Goal: Information Seeking & Learning: Check status

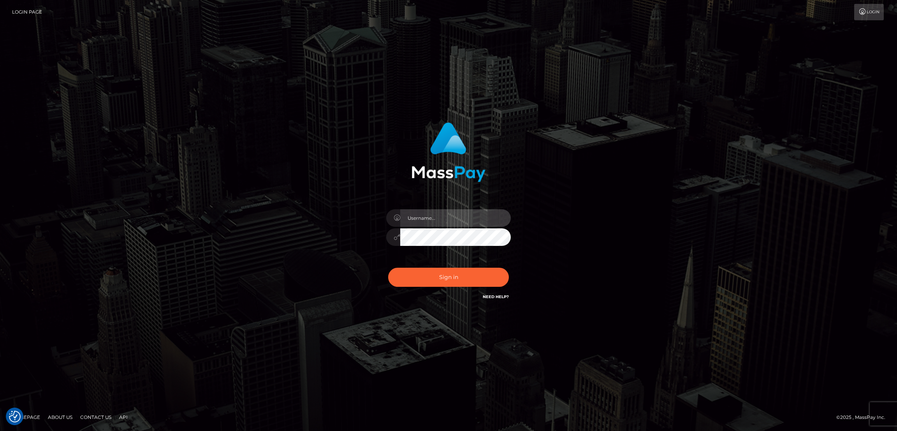
type input "by.es2"
click at [459, 274] on button "Sign in" at bounding box center [448, 276] width 121 height 19
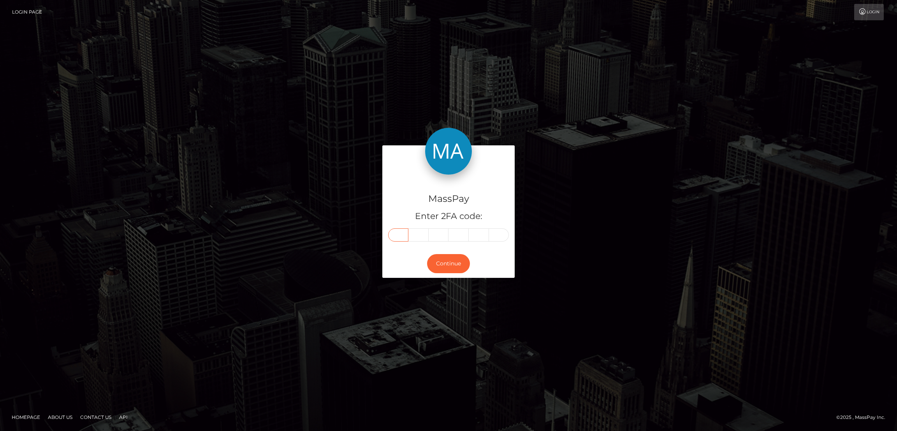
click at [401, 236] on input "text" at bounding box center [398, 234] width 20 height 13
paste input "6"
type input "6"
type input "3"
type input "5"
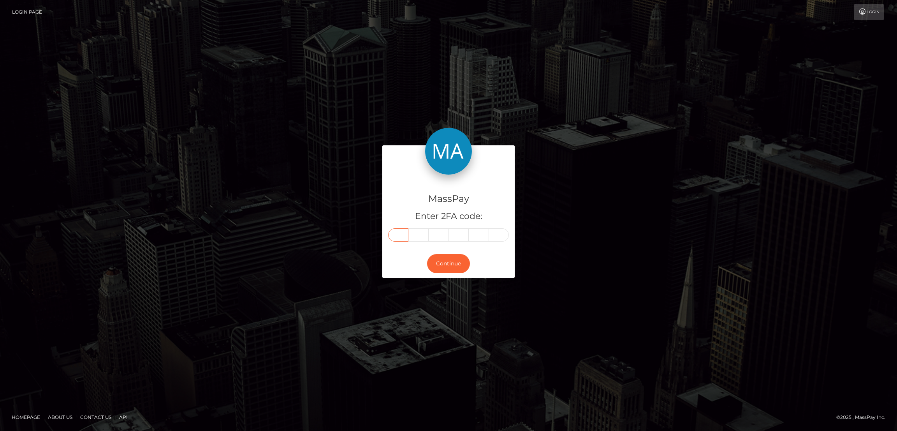
type input "6"
type input "7"
type input "0"
click at [450, 262] on button "Continue" at bounding box center [448, 263] width 43 height 19
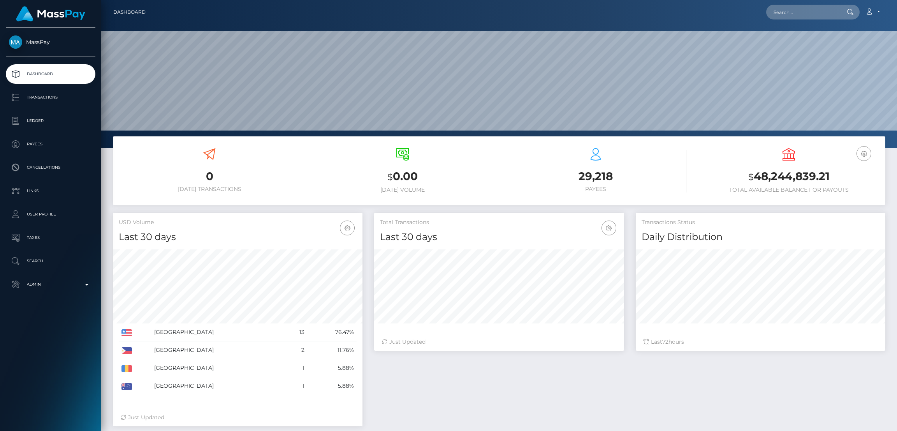
scroll to position [138, 250]
click at [783, 12] on input "text" at bounding box center [802, 12] width 73 height 15
paste input "vanessaxoxo399@gmail.com"
click at [794, 21] on div "Loading... Loading..." at bounding box center [797, 23] width 62 height 6
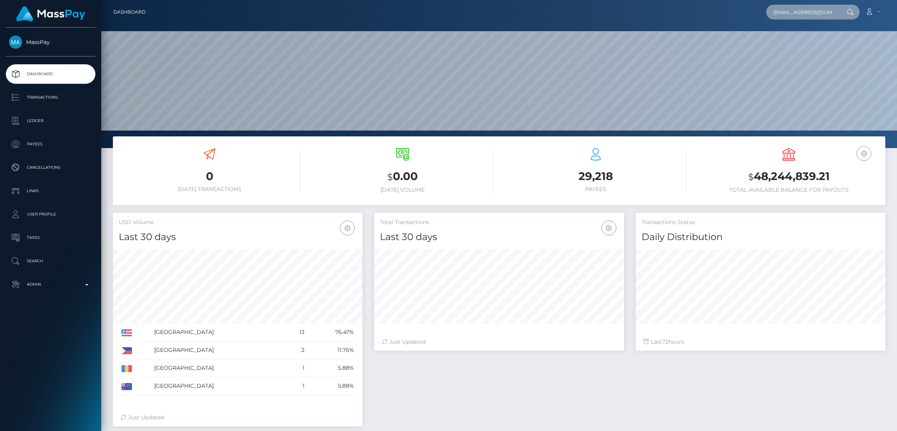
click at [794, 10] on input "vanessaxoxo399@gmail.com" at bounding box center [802, 12] width 73 height 15
paste input "rudinakasaj"
type input "[EMAIL_ADDRESS][DOMAIN_NAME]"
click at [794, 38] on link "Rudina Hoxha" at bounding box center [797, 40] width 62 height 14
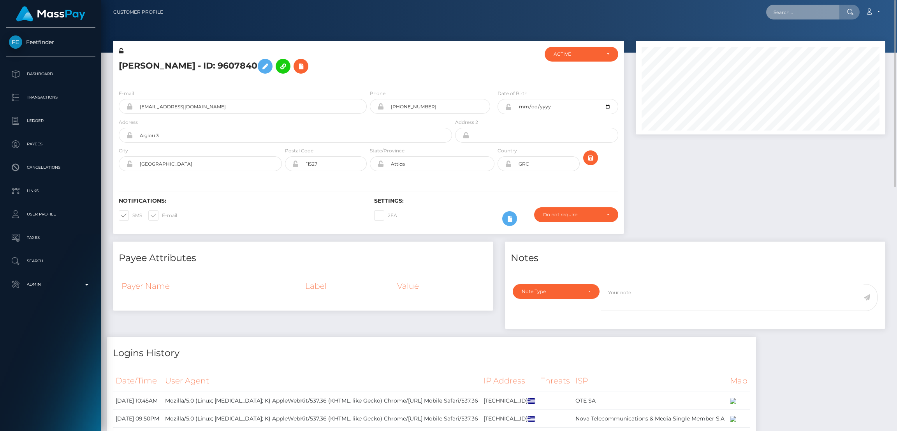
click at [792, 11] on input "text" at bounding box center [802, 12] width 73 height 15
paste input "[EMAIL_ADDRESS][DOMAIN_NAME]"
type input "[EMAIL_ADDRESS][DOMAIN_NAME]"
click at [809, 42] on link "[PERSON_NAME]" at bounding box center [797, 40] width 62 height 14
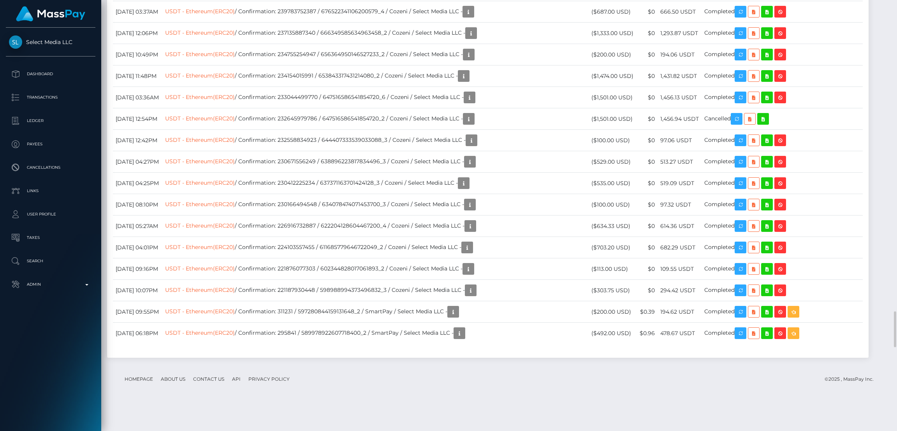
scroll to position [93, 250]
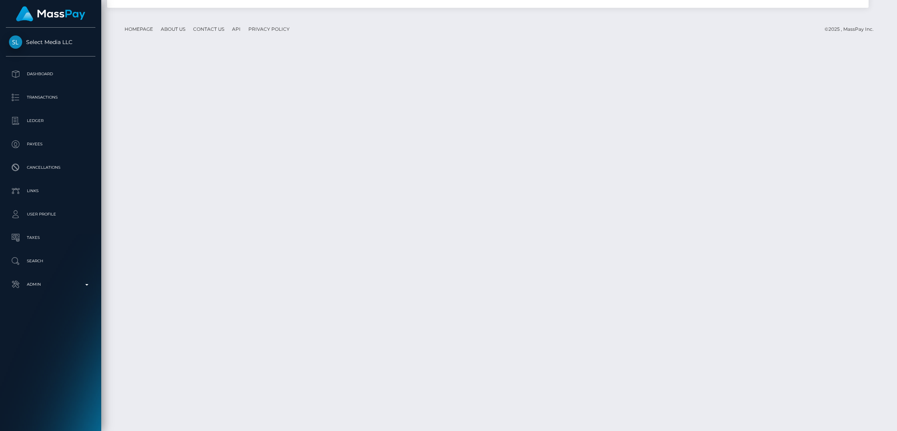
click at [840, 224] on div "Force status update" at bounding box center [833, 233] width 57 height 19
click at [838, 226] on div "Force status update" at bounding box center [833, 233] width 57 height 19
click at [839, 227] on body "Select Media LLC Dashboard Transactions Ledger Payees Cancellations" at bounding box center [448, 215] width 897 height 431
click at [837, 236] on div "Force status update" at bounding box center [833, 234] width 57 height 14
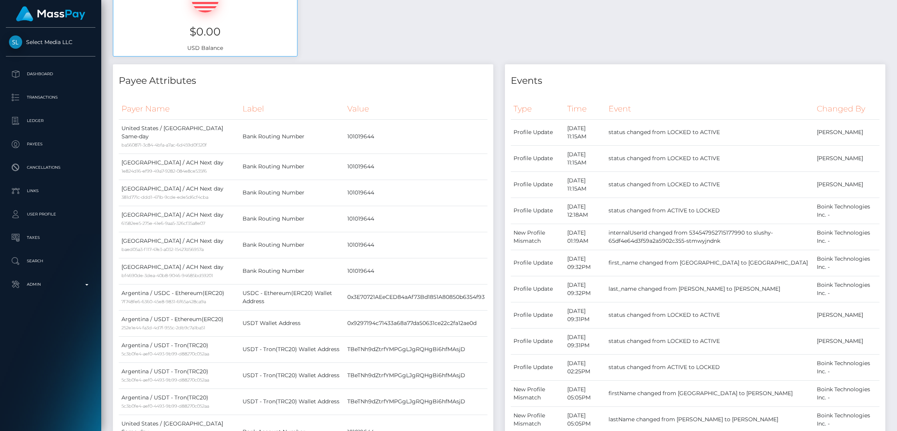
scroll to position [0, 0]
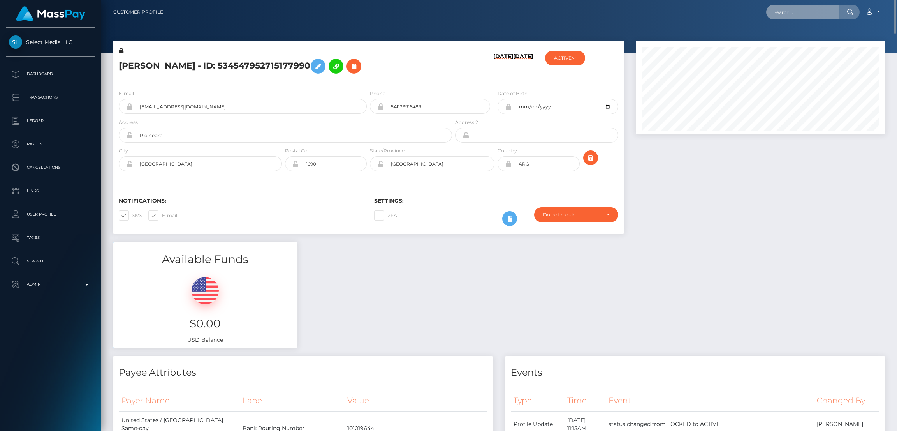
click at [785, 11] on input "text" at bounding box center [802, 12] width 73 height 15
paste input "vossluma@gmail.com"
type input "vossluma@gmail.com"
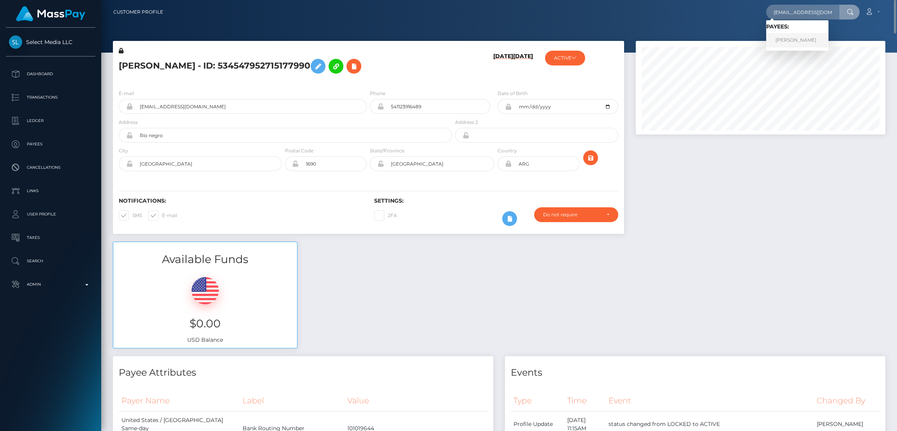
click at [794, 42] on link "Leticia Jaime" at bounding box center [797, 40] width 62 height 14
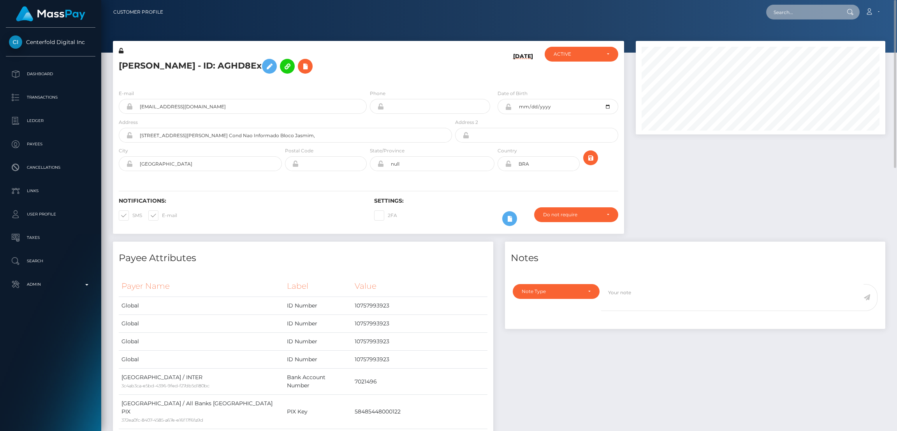
click at [798, 12] on input "text" at bounding box center [802, 12] width 73 height 15
paste input "tj.carroll05@icloud.com"
click at [794, 12] on input "tj.carroll05@icloud.com" at bounding box center [802, 12] width 73 height 15
paste input "m.vanillamoon@gmail"
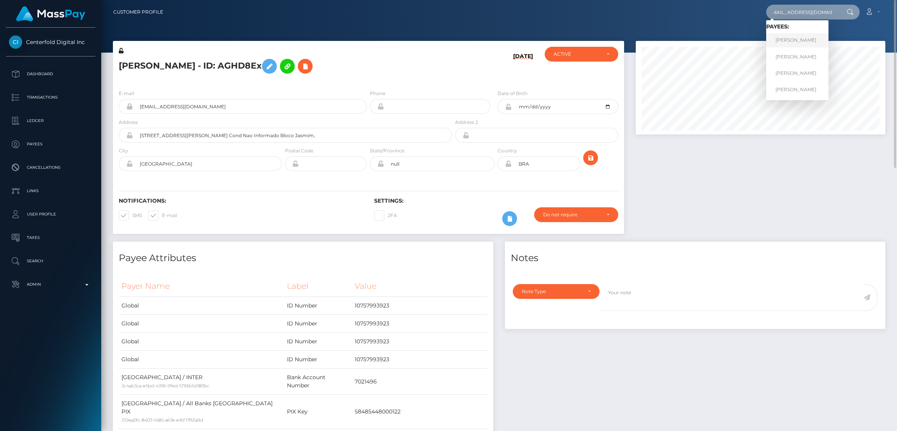
type input "m.vanillamoon@gmail.com"
click at [796, 40] on link "BRITTANY MERTENS" at bounding box center [797, 40] width 62 height 14
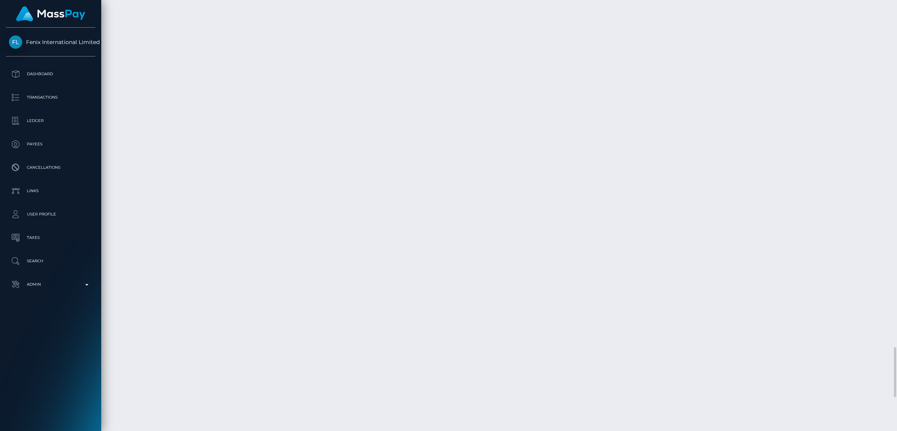
scroll to position [2977, 0]
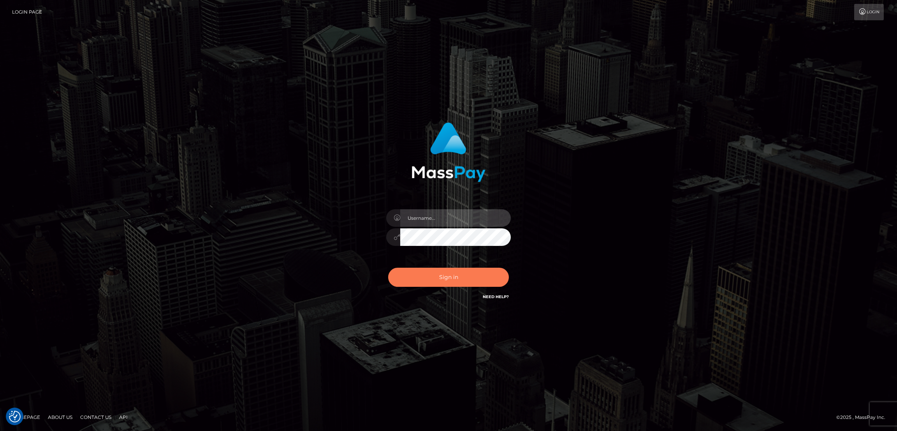
type input "by.es2"
click at [457, 283] on button "Sign in" at bounding box center [448, 276] width 121 height 19
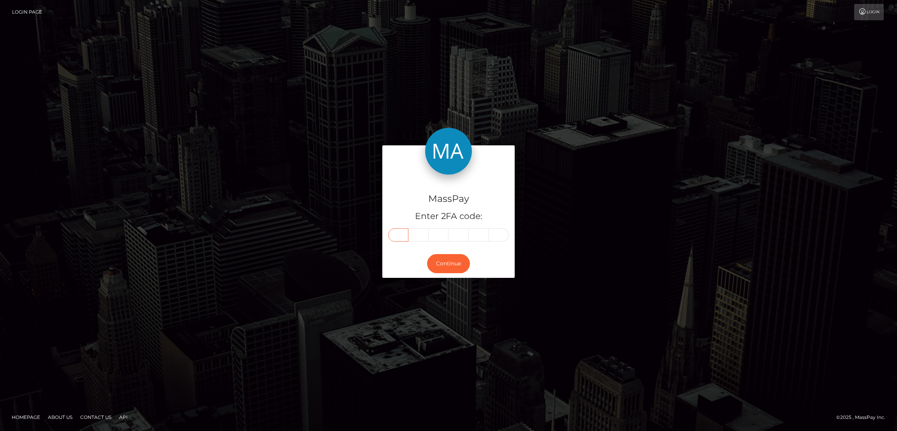
click at [401, 236] on input "text" at bounding box center [398, 234] width 20 height 13
paste input "6"
type input "6"
type input "7"
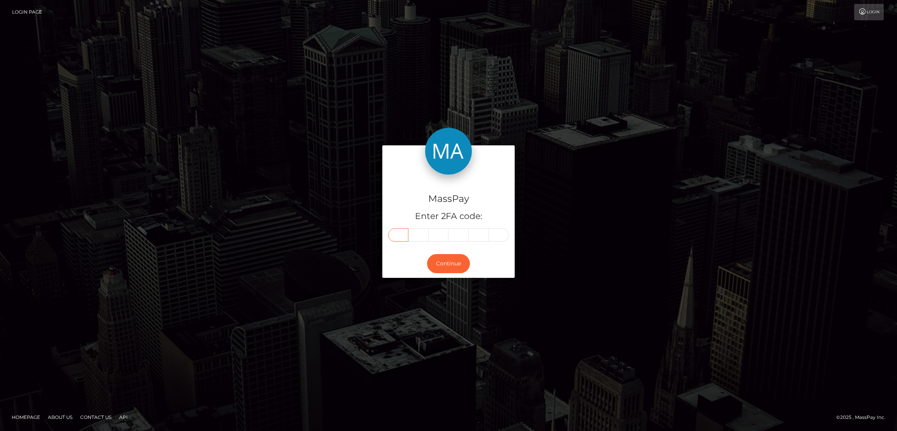
type input "8"
type input "0"
type input "9"
click at [447, 262] on button "Continue" at bounding box center [448, 263] width 43 height 19
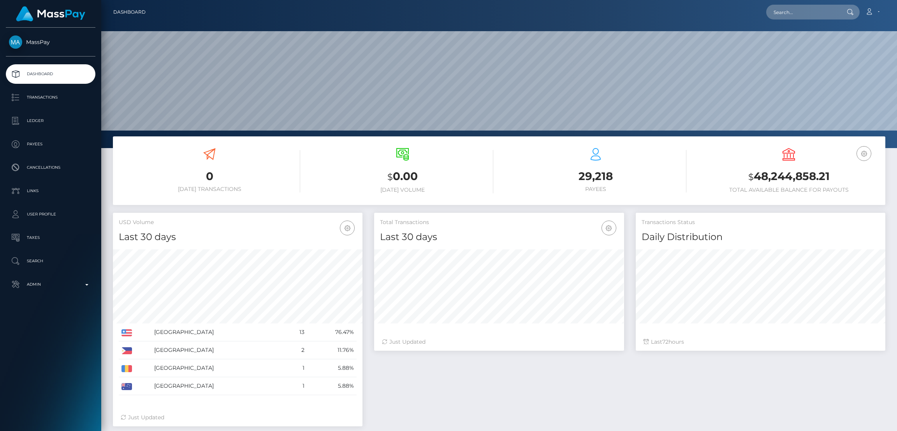
scroll to position [138, 250]
click at [791, 10] on input "text" at bounding box center [802, 12] width 73 height 15
paste input "vanessaxoxo2022@gmail.com"
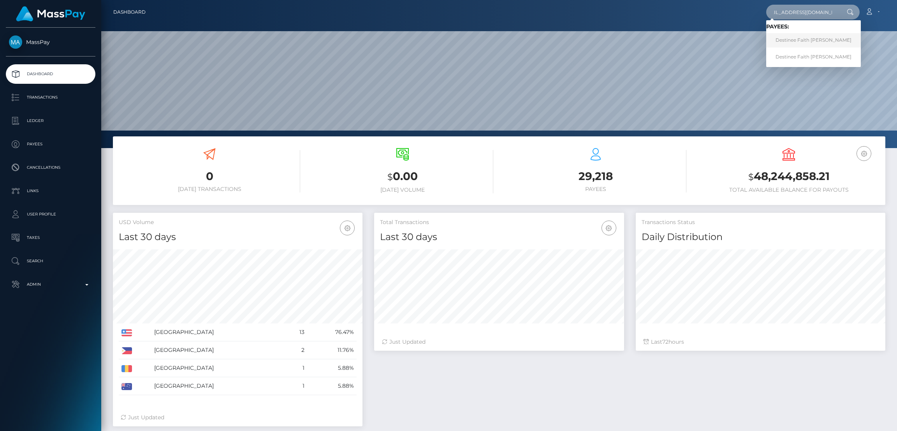
type input "vanessaxoxo2022@gmail.com"
click at [787, 40] on link "Destinee Faith Faith Pyle mccarrell" at bounding box center [813, 40] width 95 height 14
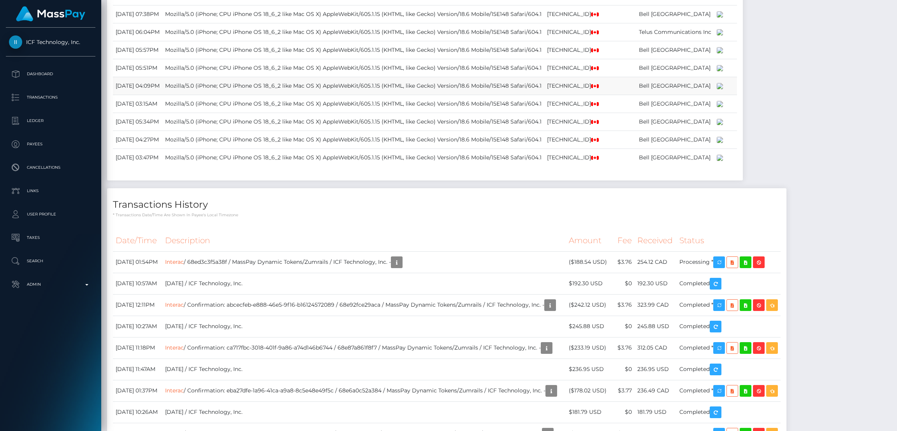
scroll to position [1518, 0]
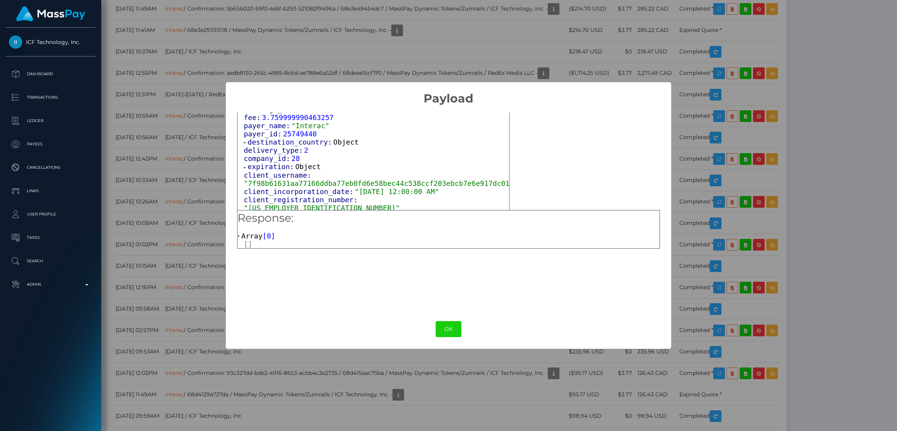
scroll to position [409, 0]
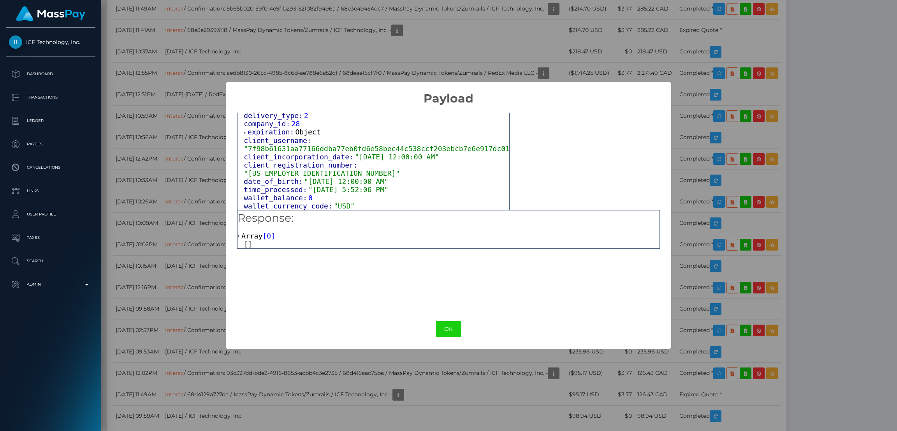
click at [267, 232] on span "0" at bounding box center [269, 236] width 4 height 8
click at [271, 234] on span "]" at bounding box center [273, 236] width 4 height 8
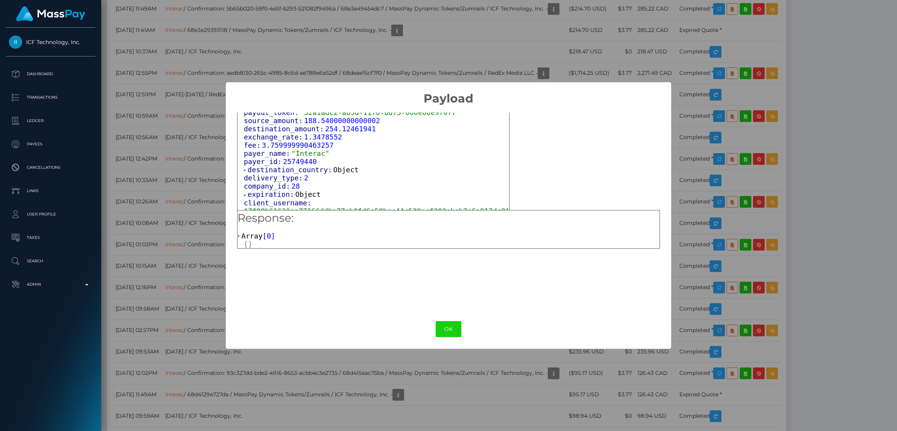
scroll to position [373, 0]
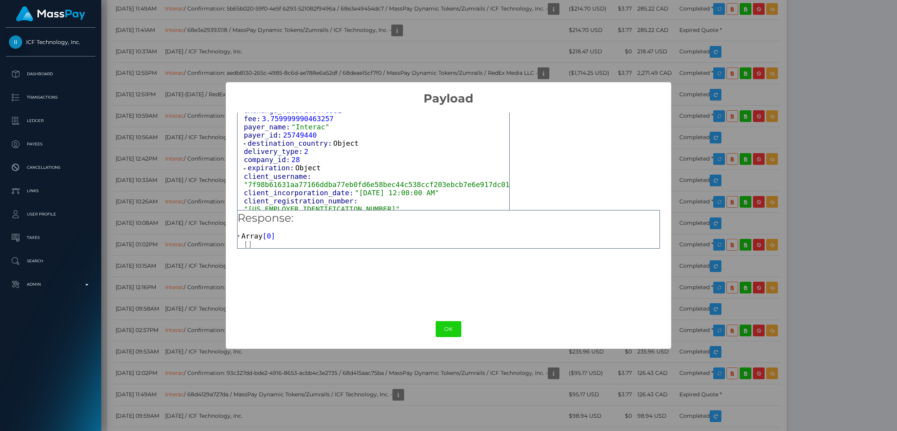
click at [333, 147] on span "Object" at bounding box center [345, 143] width 25 height 8
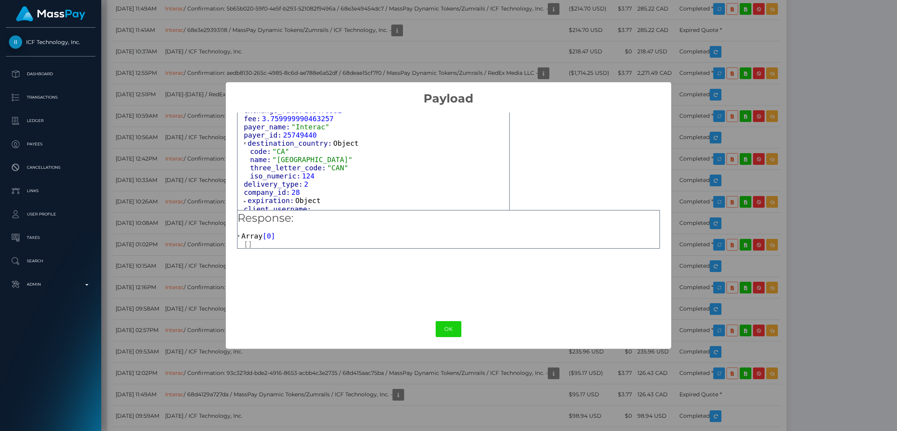
scroll to position [431, 0]
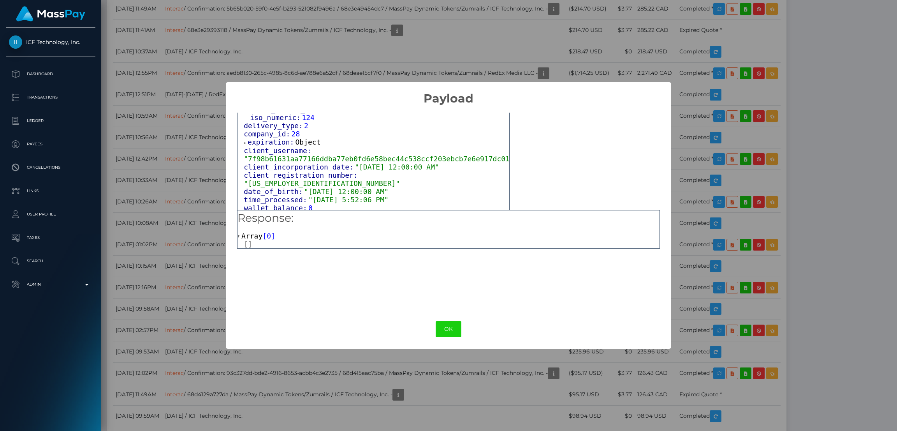
click at [306, 146] on span "Object" at bounding box center [307, 142] width 25 height 8
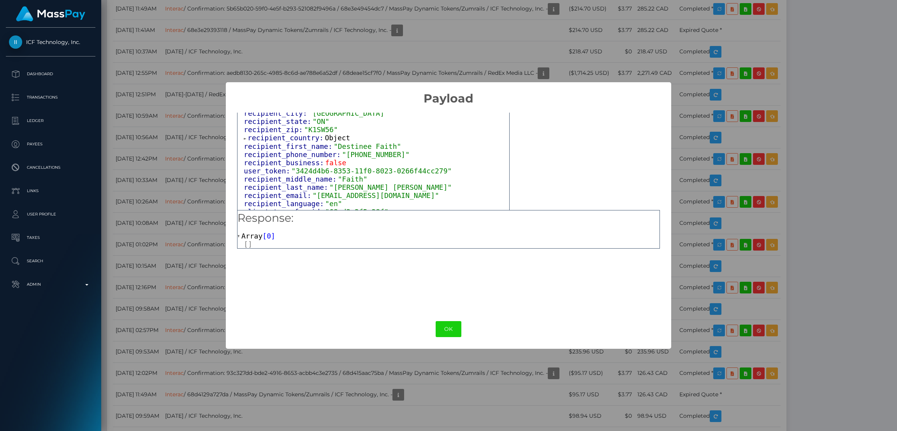
scroll to position [198, 0]
click at [328, 142] on span "Object" at bounding box center [337, 138] width 25 height 8
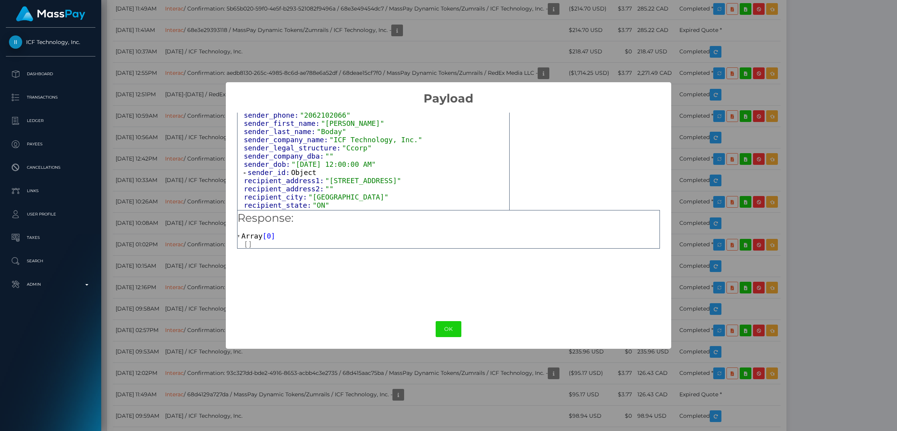
scroll to position [139, 0]
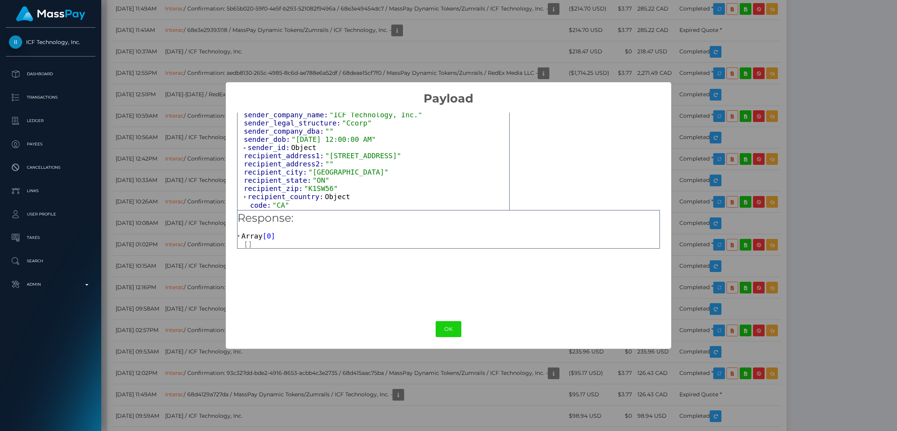
click at [299, 150] on span "Object" at bounding box center [303, 147] width 25 height 8
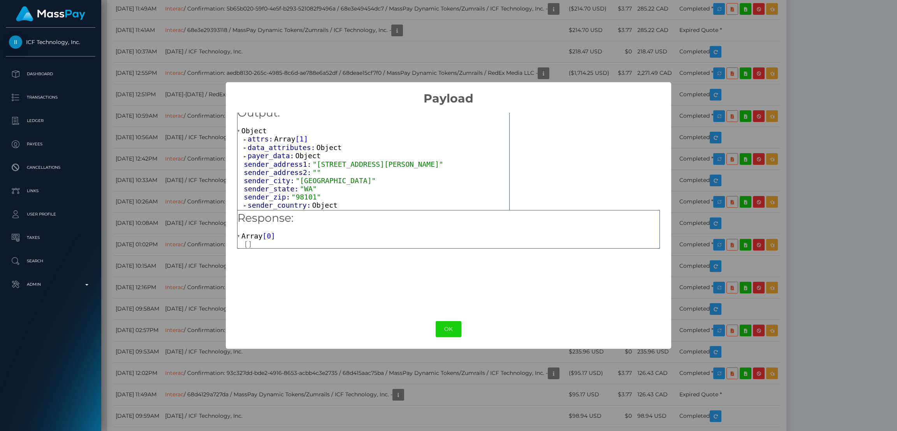
scroll to position [0, 0]
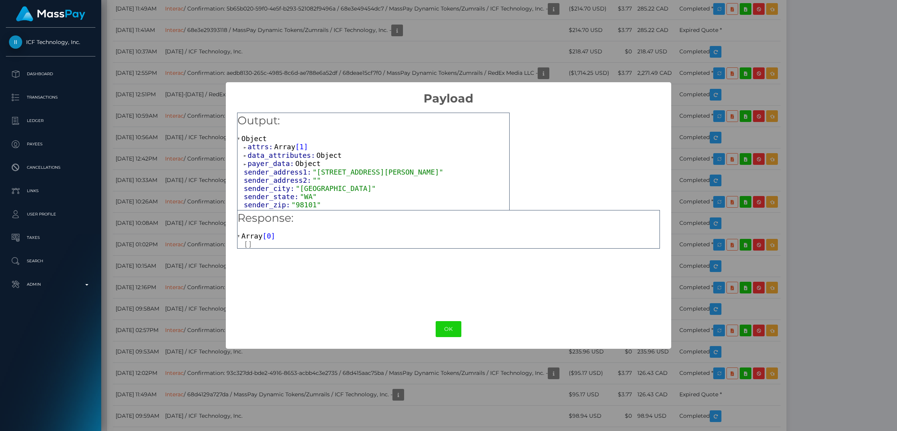
click at [303, 164] on span "Object" at bounding box center [307, 163] width 25 height 8
click at [318, 156] on span "Object" at bounding box center [328, 155] width 25 height 8
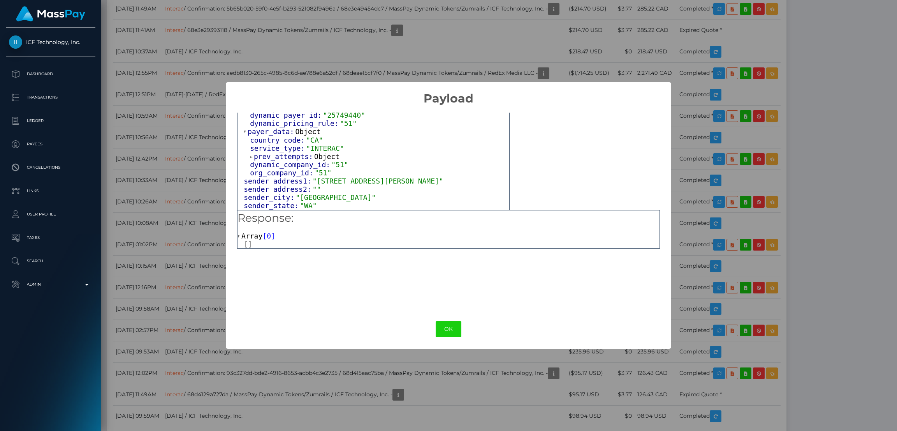
scroll to position [175, 0]
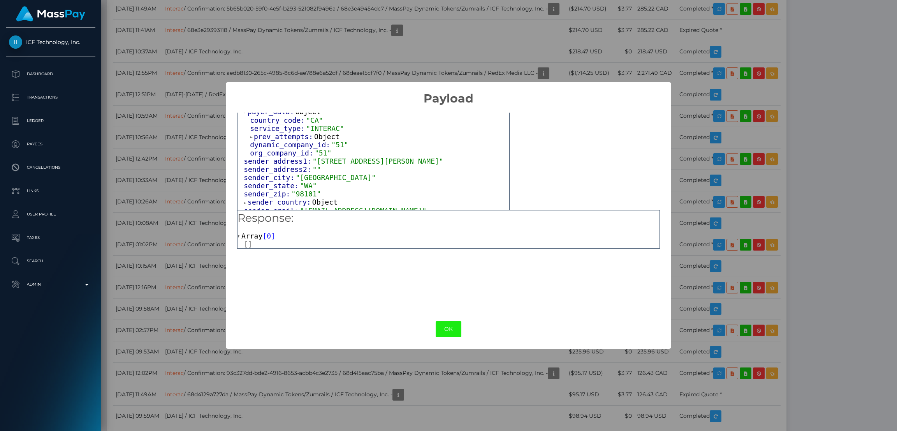
click at [448, 322] on button "OK" at bounding box center [449, 329] width 26 height 16
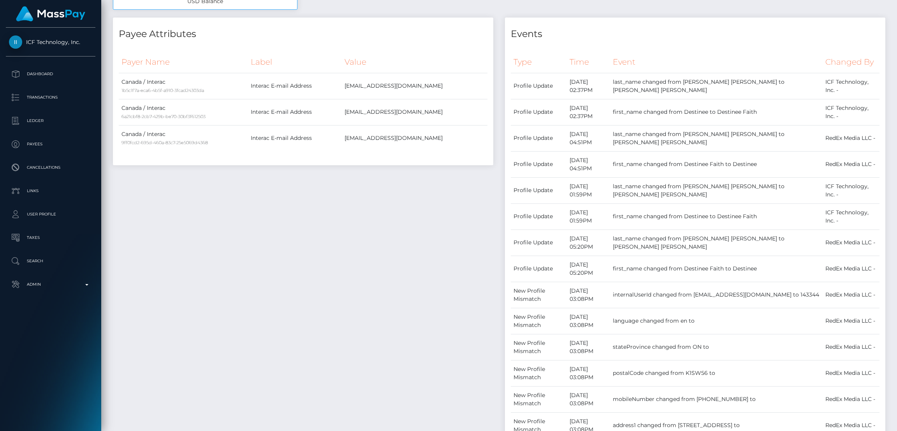
scroll to position [0, 0]
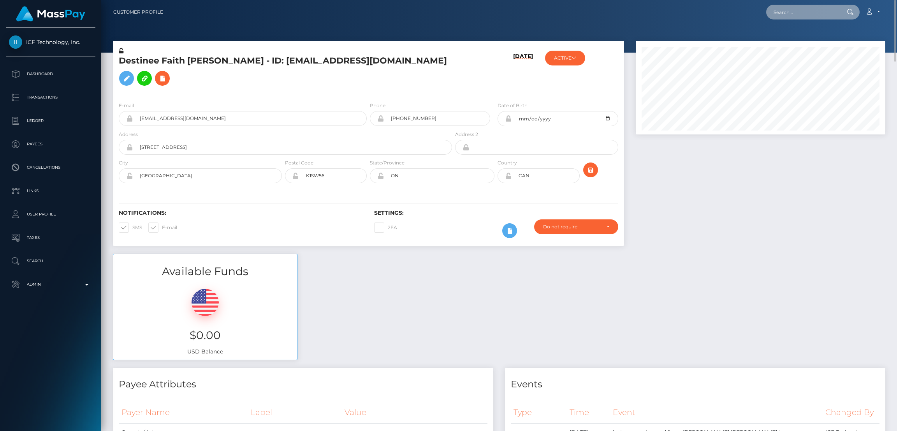
click at [798, 8] on input "text" at bounding box center [802, 12] width 73 height 15
paste input "creepyfreakydoll@gmail.com"
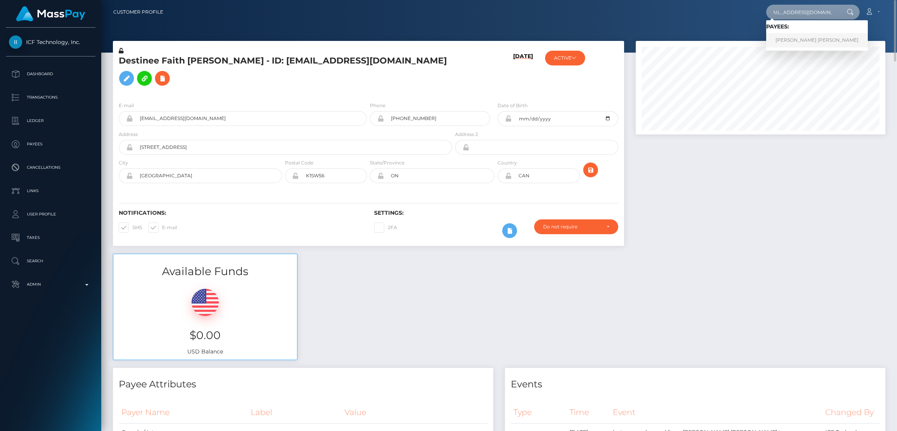
type input "creepyfreakydoll@gmail.com"
click at [797, 39] on link "ASHLEY LYNN MEIER" at bounding box center [817, 40] width 102 height 14
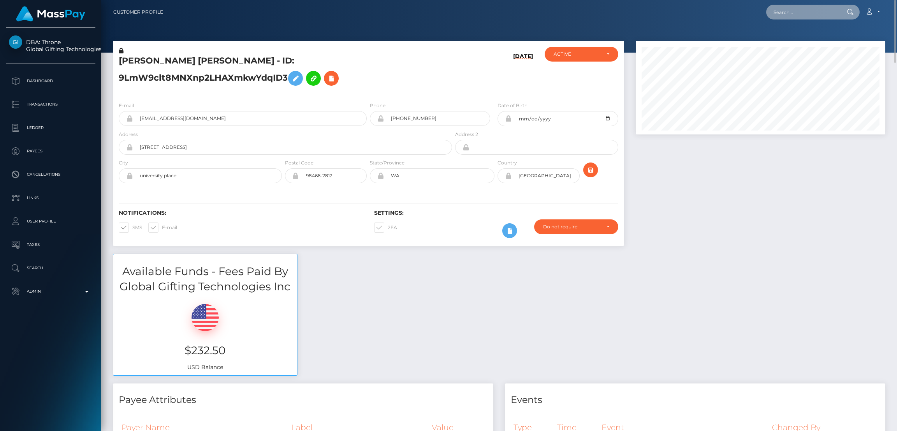
click at [781, 9] on input "text" at bounding box center [802, 12] width 73 height 15
paste input "[EMAIL_ADDRESS][DOMAIN_NAME]"
type input "[EMAIL_ADDRESS][DOMAIN_NAME]"
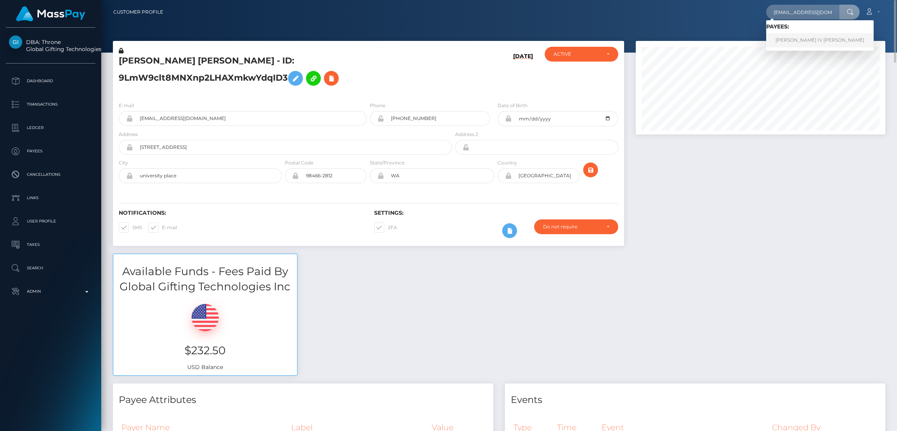
click at [791, 40] on link "THOMAS JOSEPH IV CARROLL" at bounding box center [819, 40] width 107 height 14
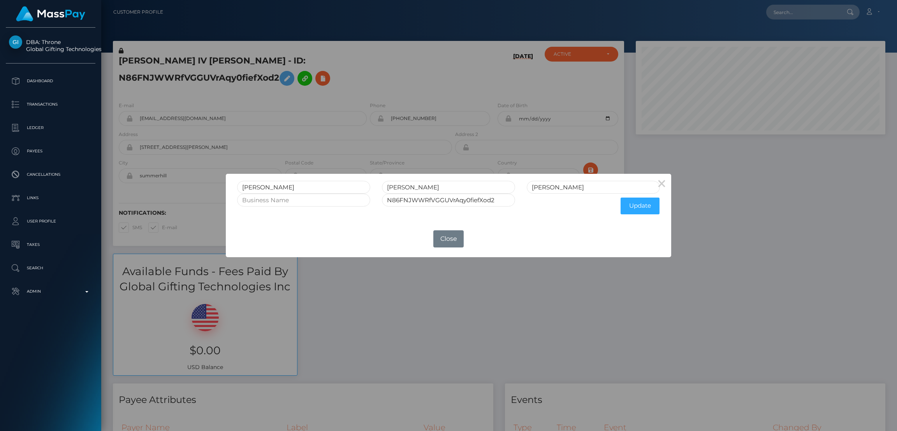
scroll to position [93, 250]
click at [258, 185] on input "[PERSON_NAME]" at bounding box center [303, 187] width 133 height 13
click at [452, 238] on button "Close" at bounding box center [448, 238] width 30 height 17
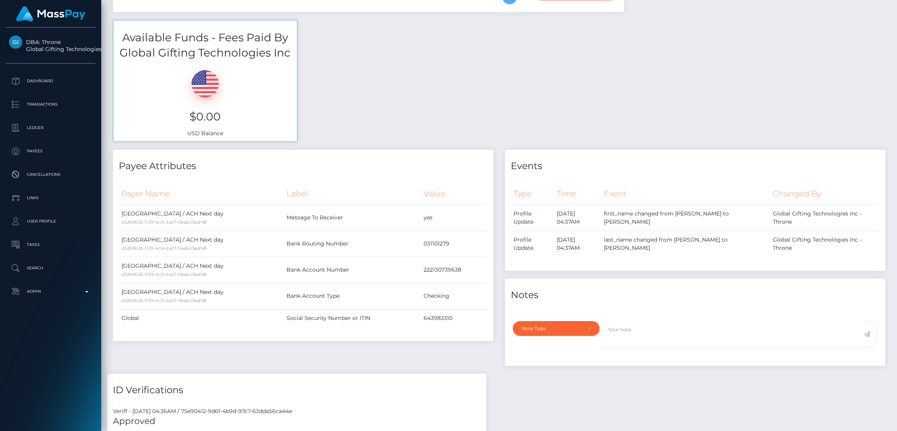
scroll to position [0, 0]
